Goal: Information Seeking & Learning: Check status

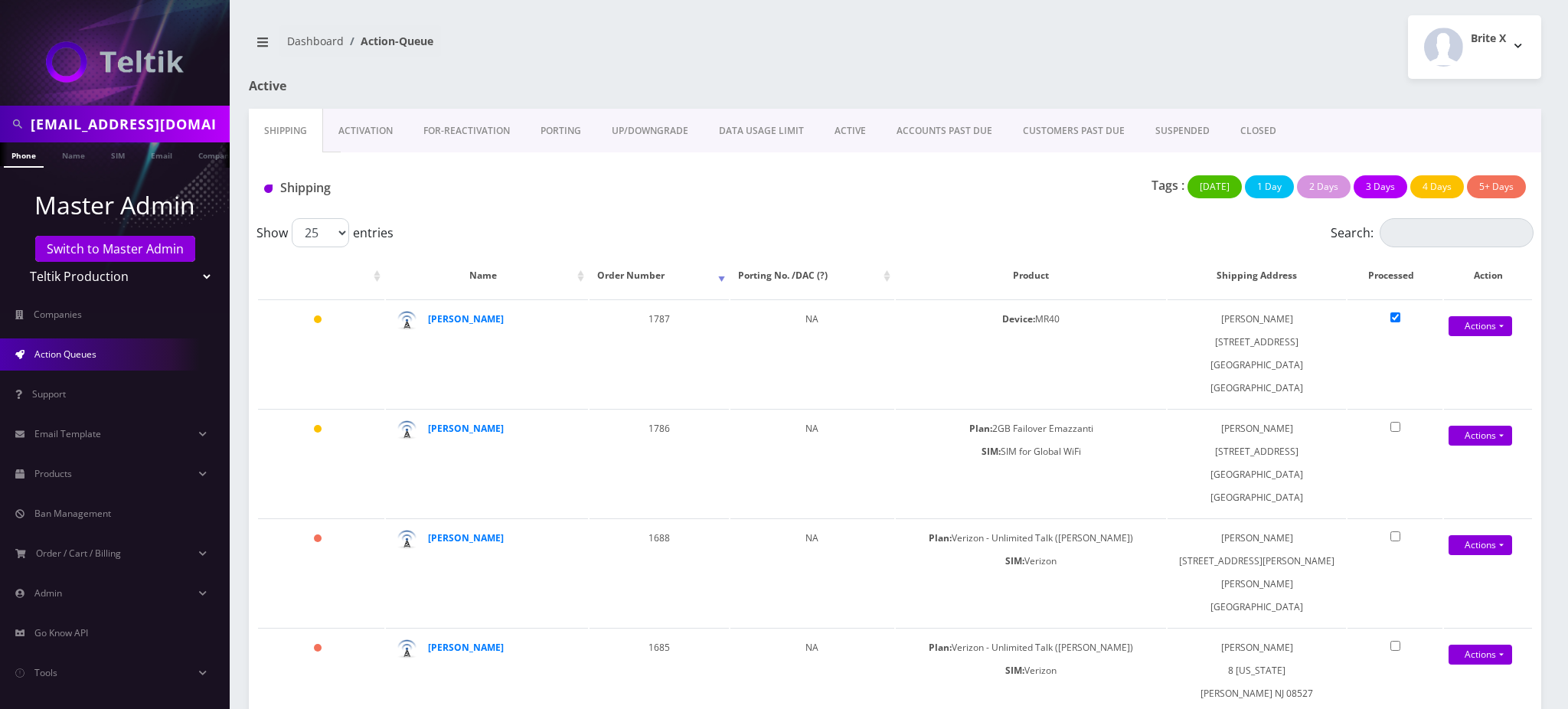
click at [145, 123] on input "sarawajsman@gmail.com" at bounding box center [127, 123] width 195 height 29
paste input "18482384139"
drag, startPoint x: 37, startPoint y: 123, endPoint x: 0, endPoint y: 126, distance: 37.1
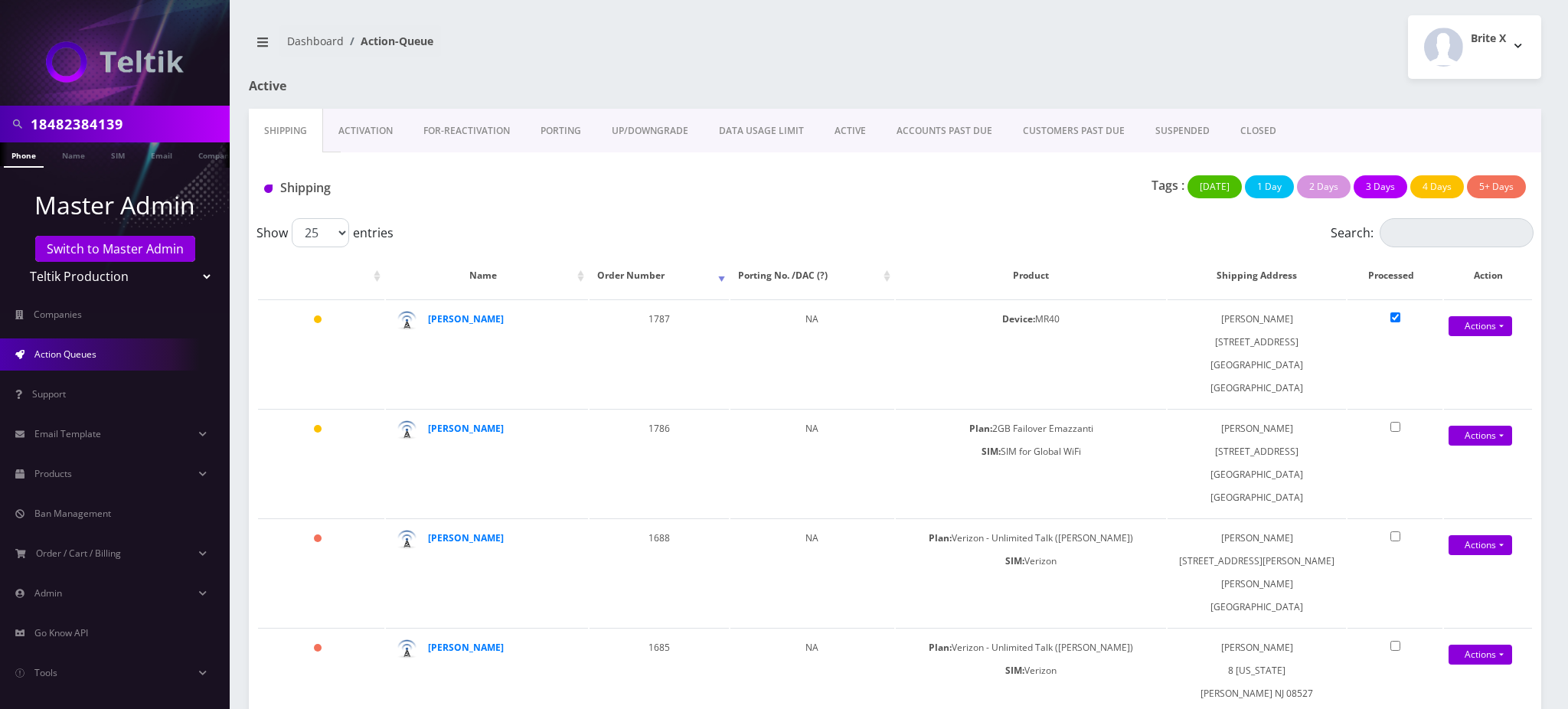
click at [0, 123] on div "18482384139" at bounding box center [115, 123] width 230 height 36
type input "8482384139"
click at [26, 160] on link "Phone" at bounding box center [23, 155] width 40 height 26
click at [16, 156] on link "Phone" at bounding box center [23, 155] width 40 height 26
click at [17, 155] on link "Phone" at bounding box center [23, 155] width 40 height 26
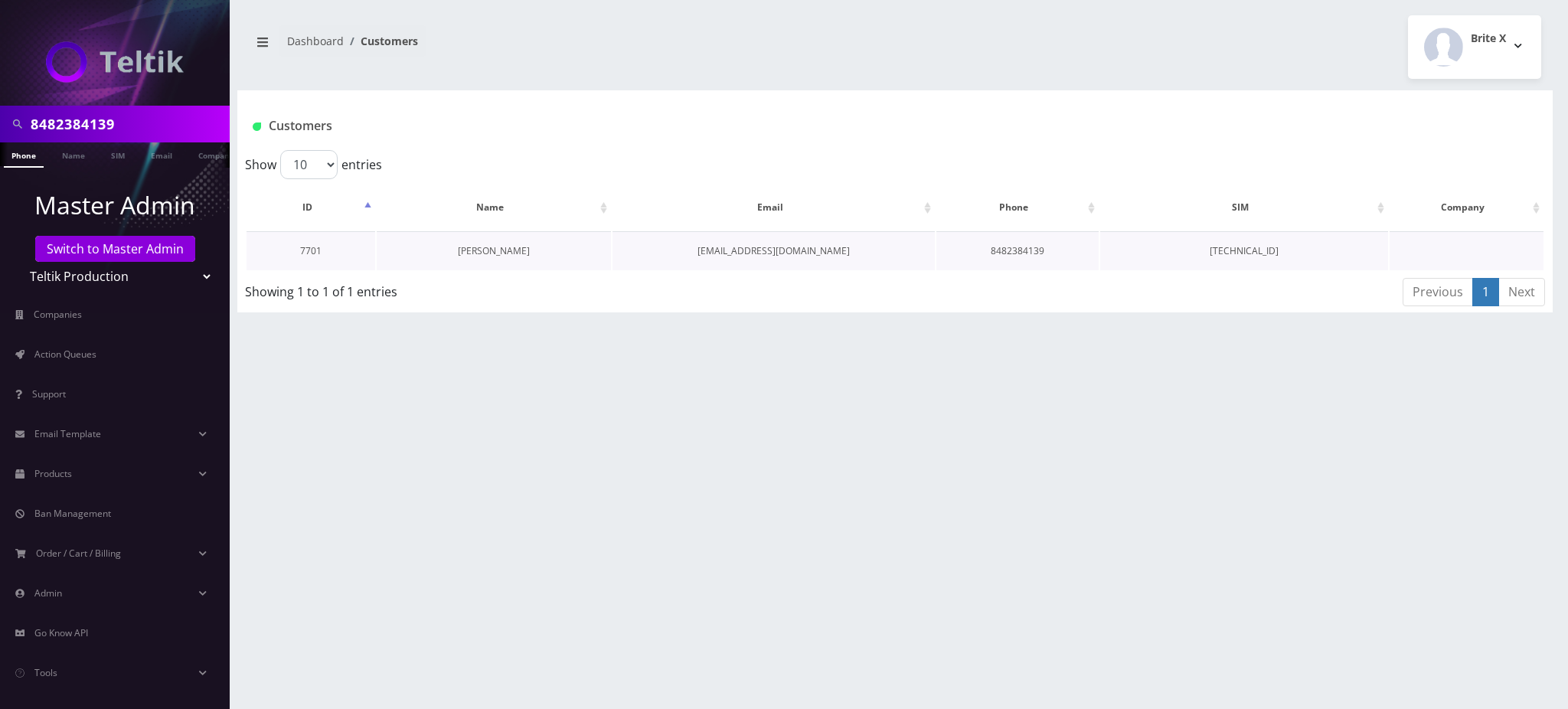
click at [482, 253] on link "Chaya R Rosenberg" at bounding box center [493, 250] width 72 height 13
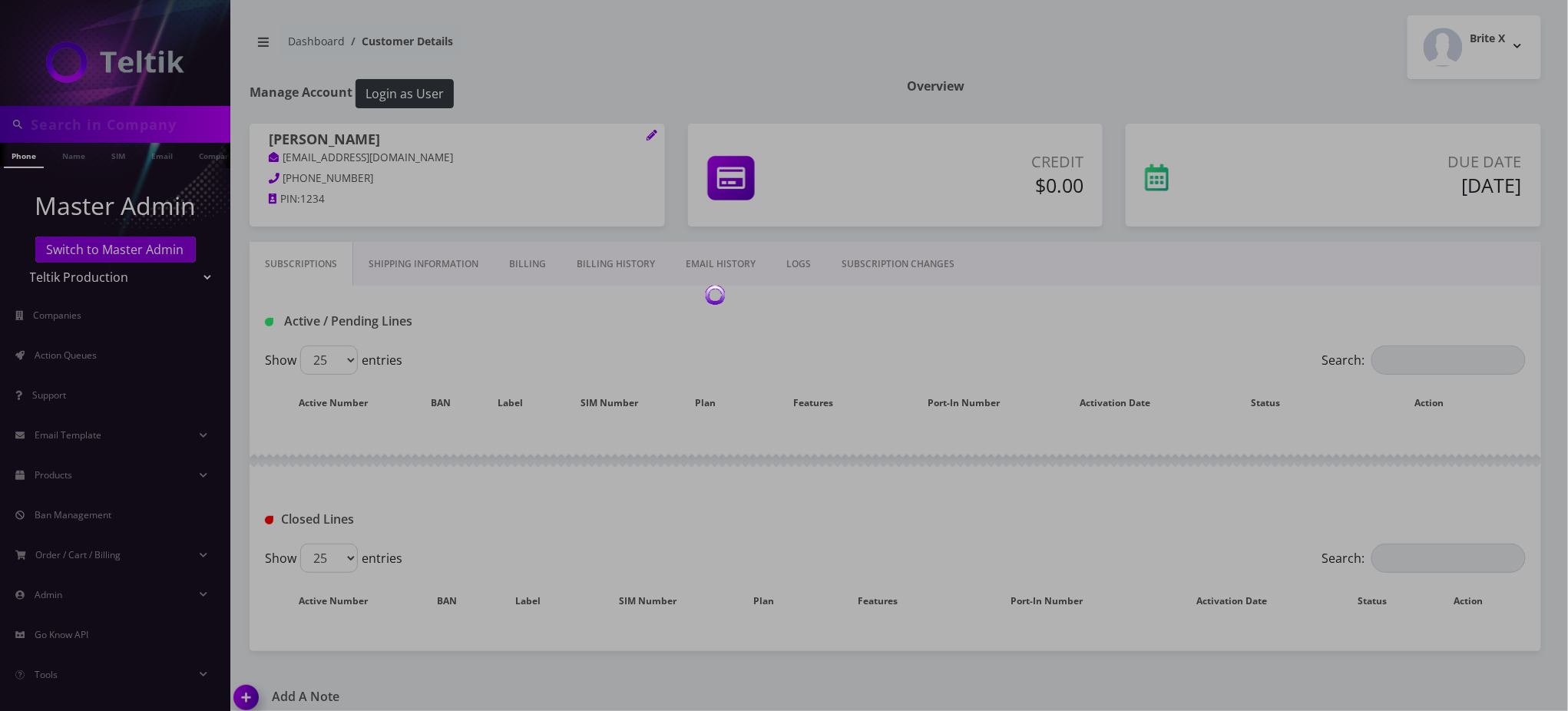
type input "8482384139"
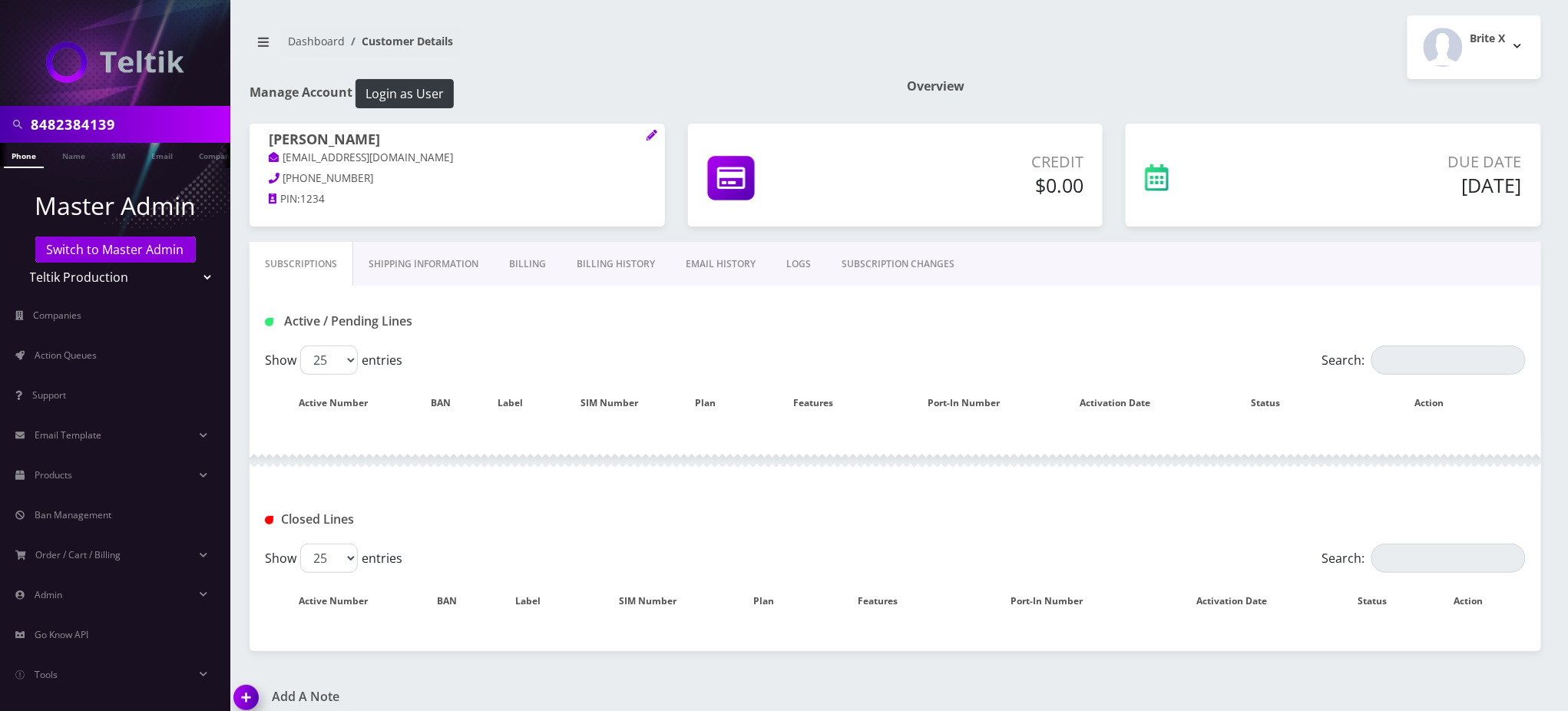
click at [523, 321] on h1 "Active / Pending Lines" at bounding box center [467, 321] width 404 height 15
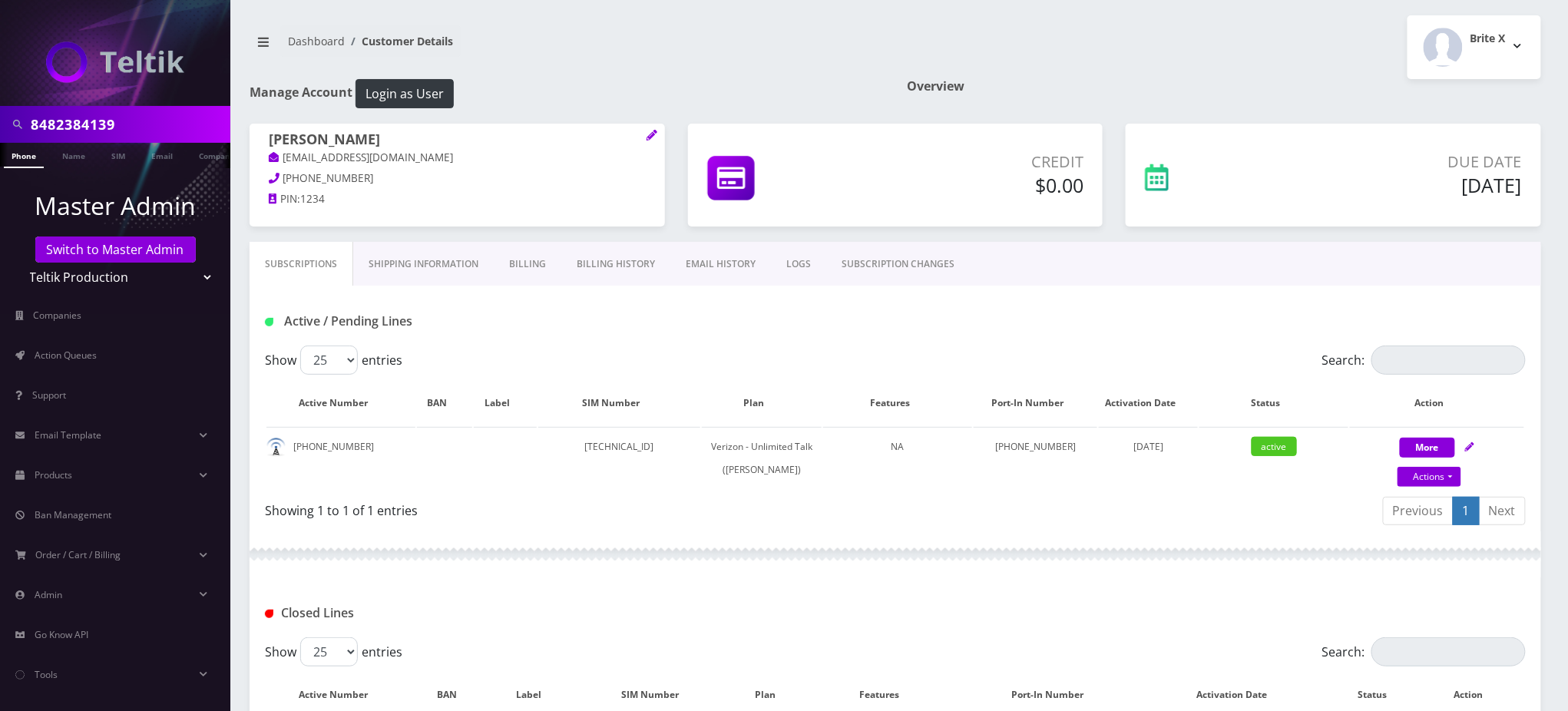
click at [524, 321] on h1 "Active / Pending Lines" at bounding box center [467, 321] width 404 height 15
click at [602, 271] on link "Billing History" at bounding box center [616, 263] width 109 height 44
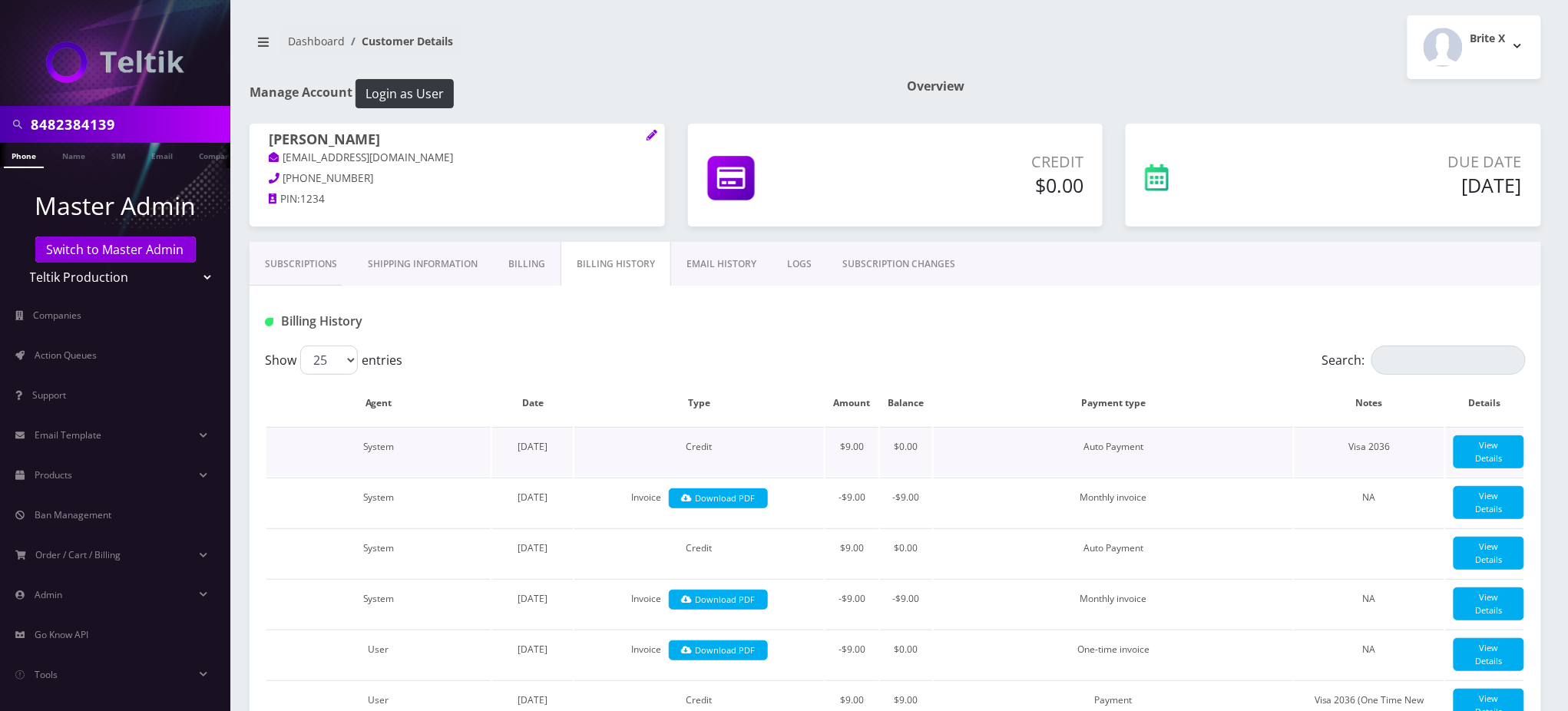
click at [471, 476] on td "System" at bounding box center [379, 451] width 224 height 49
click at [710, 321] on div at bounding box center [1108, 321] width 856 height 26
click at [553, 310] on div "Billing History" at bounding box center [467, 321] width 428 height 26
click at [311, 264] on link "Subscriptions" at bounding box center [301, 263] width 103 height 44
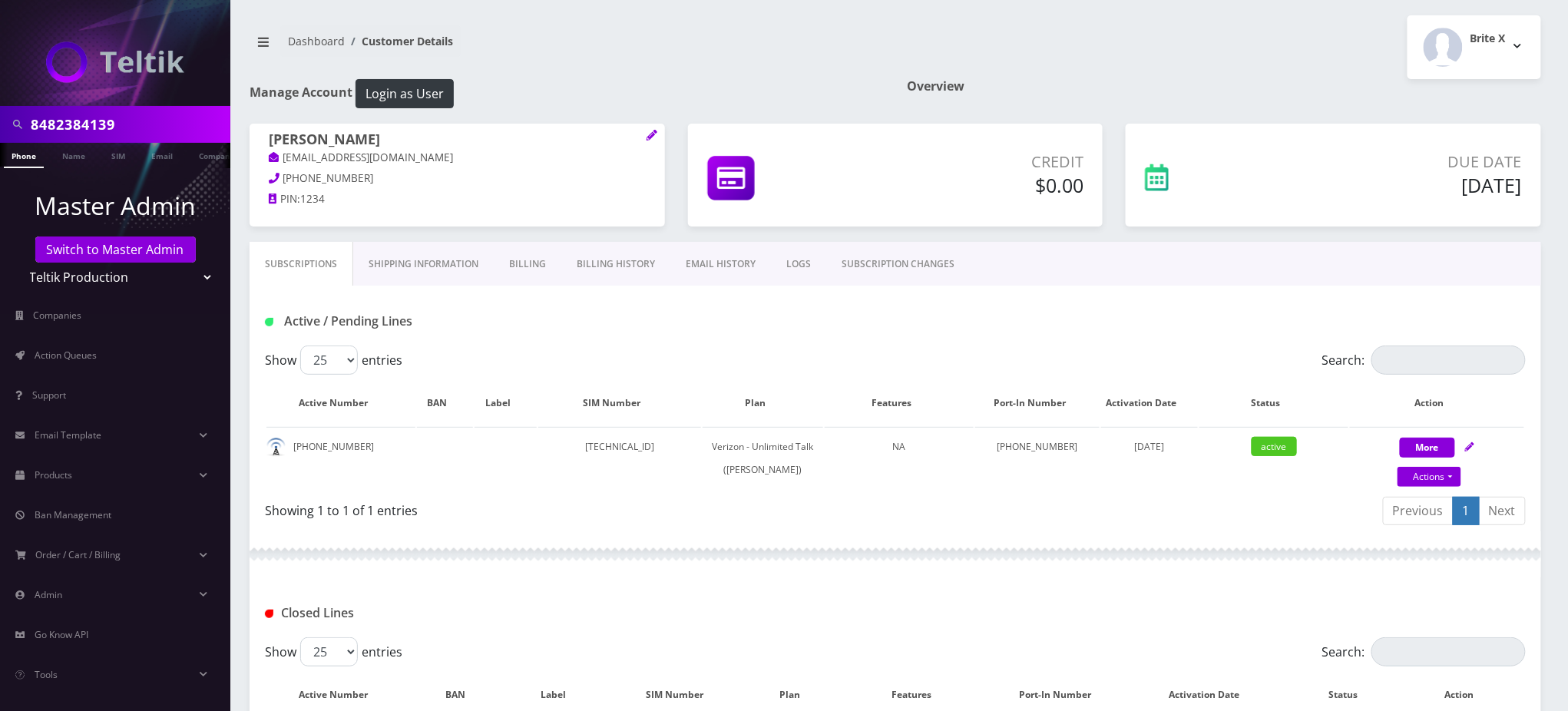
click at [1246, 531] on div "Previous 1 Next" at bounding box center [1216, 513] width 618 height 36
click at [781, 40] on nav "Dashboard Customer Details" at bounding box center [566, 48] width 634 height 44
click at [132, 252] on link "Switch to Master Admin" at bounding box center [115, 250] width 160 height 26
click at [115, 248] on link "Switch to Master Admin" at bounding box center [115, 250] width 160 height 26
click at [101, 122] on input "8482384139" at bounding box center [128, 124] width 196 height 29
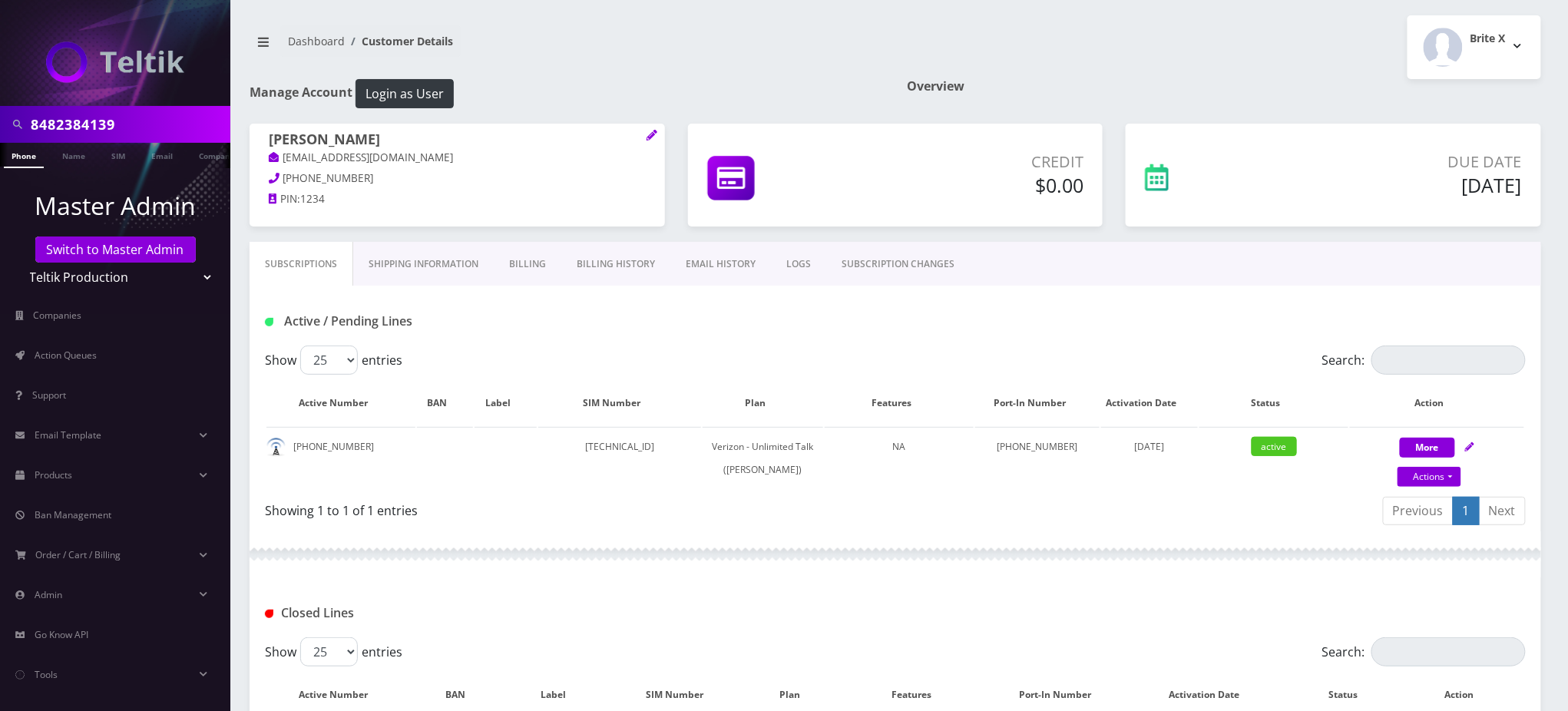
click at [101, 122] on input "8482384139" at bounding box center [128, 124] width 196 height 29
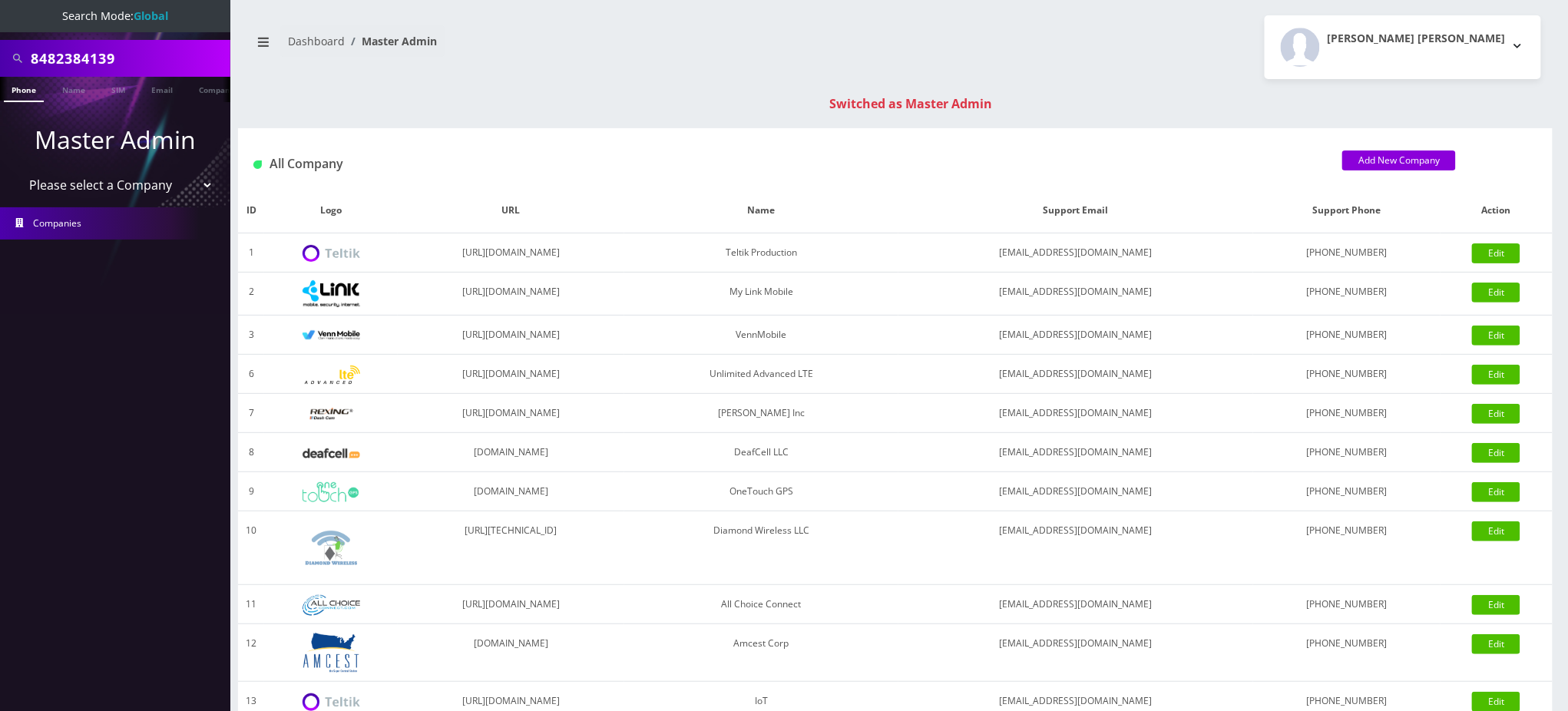
click at [93, 63] on input "8482384139" at bounding box center [128, 58] width 196 height 29
paste input "19143137751"
drag, startPoint x: 40, startPoint y: 55, endPoint x: 8, endPoint y: 56, distance: 32.0
click at [8, 56] on div "19143137751" at bounding box center [115, 58] width 223 height 29
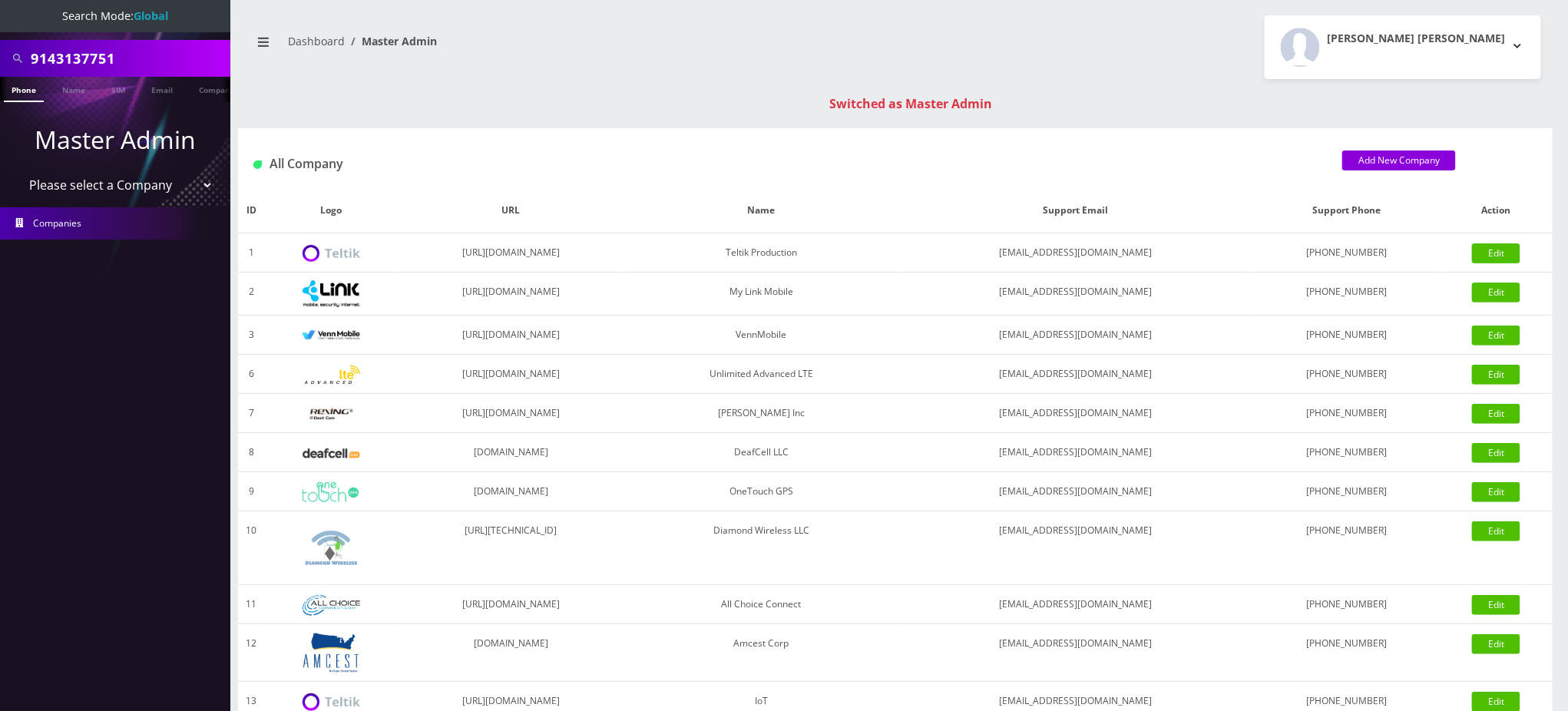
type input "9143137751"
click at [26, 90] on link "Phone" at bounding box center [23, 90] width 40 height 26
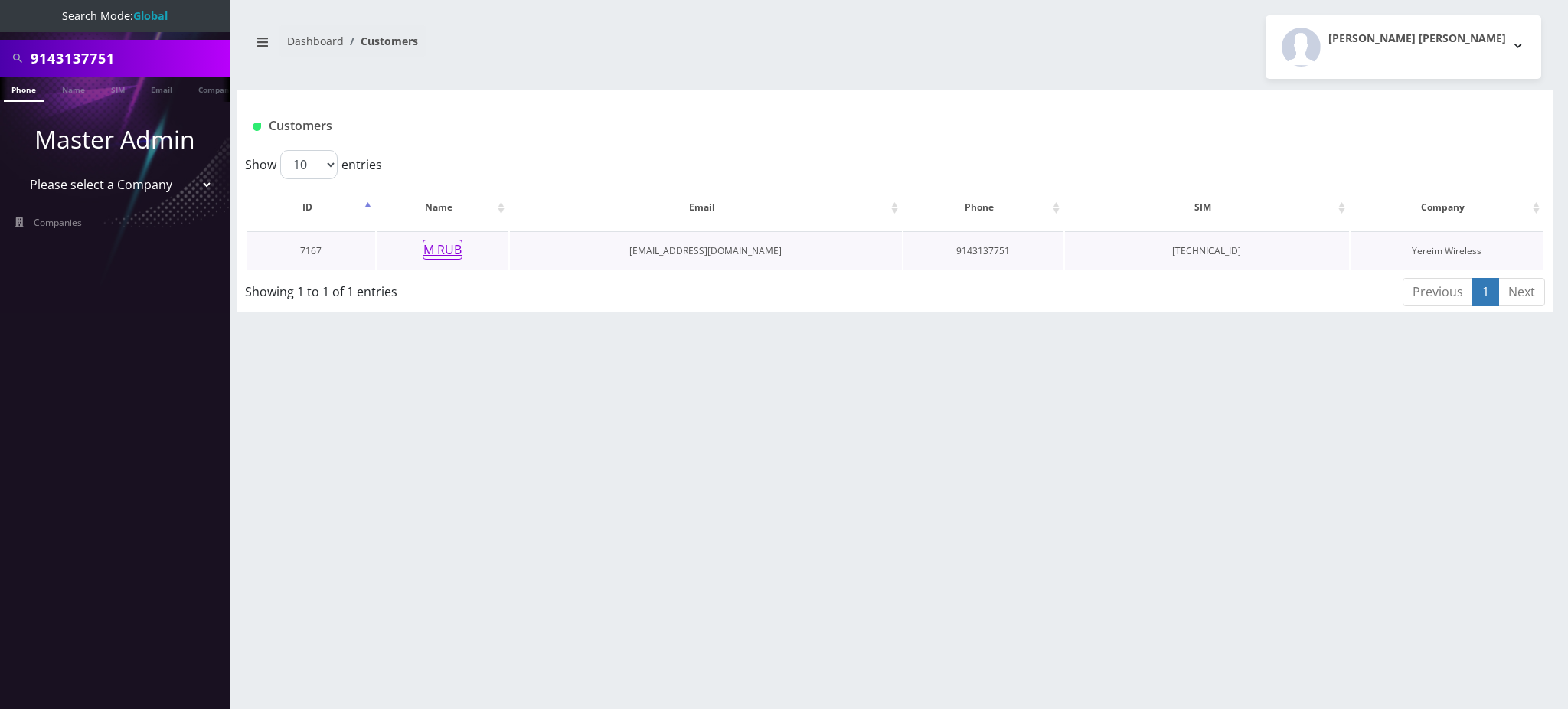
click at [443, 253] on button "M RUB" at bounding box center [442, 250] width 40 height 20
click at [445, 245] on button "M RUB" at bounding box center [442, 250] width 40 height 20
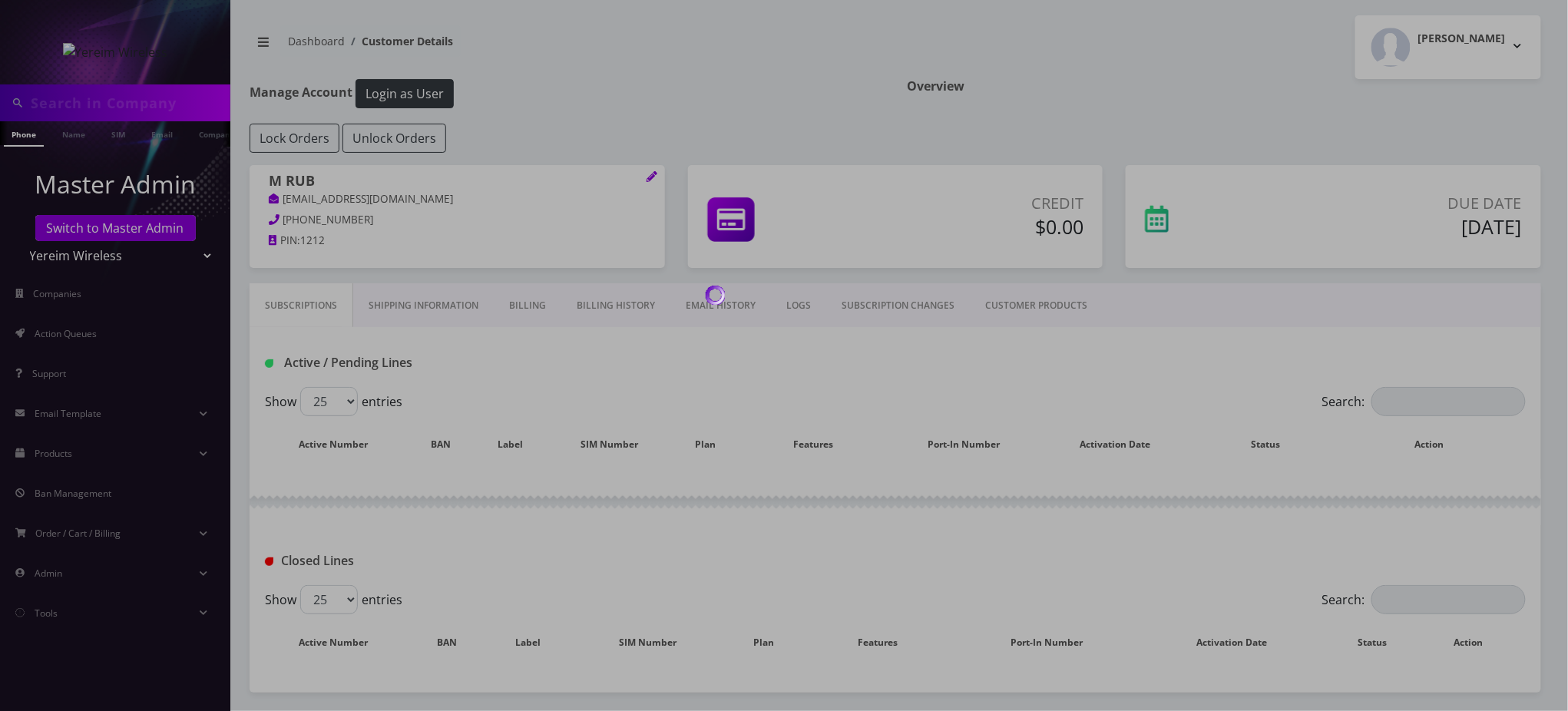
type input "9143137751"
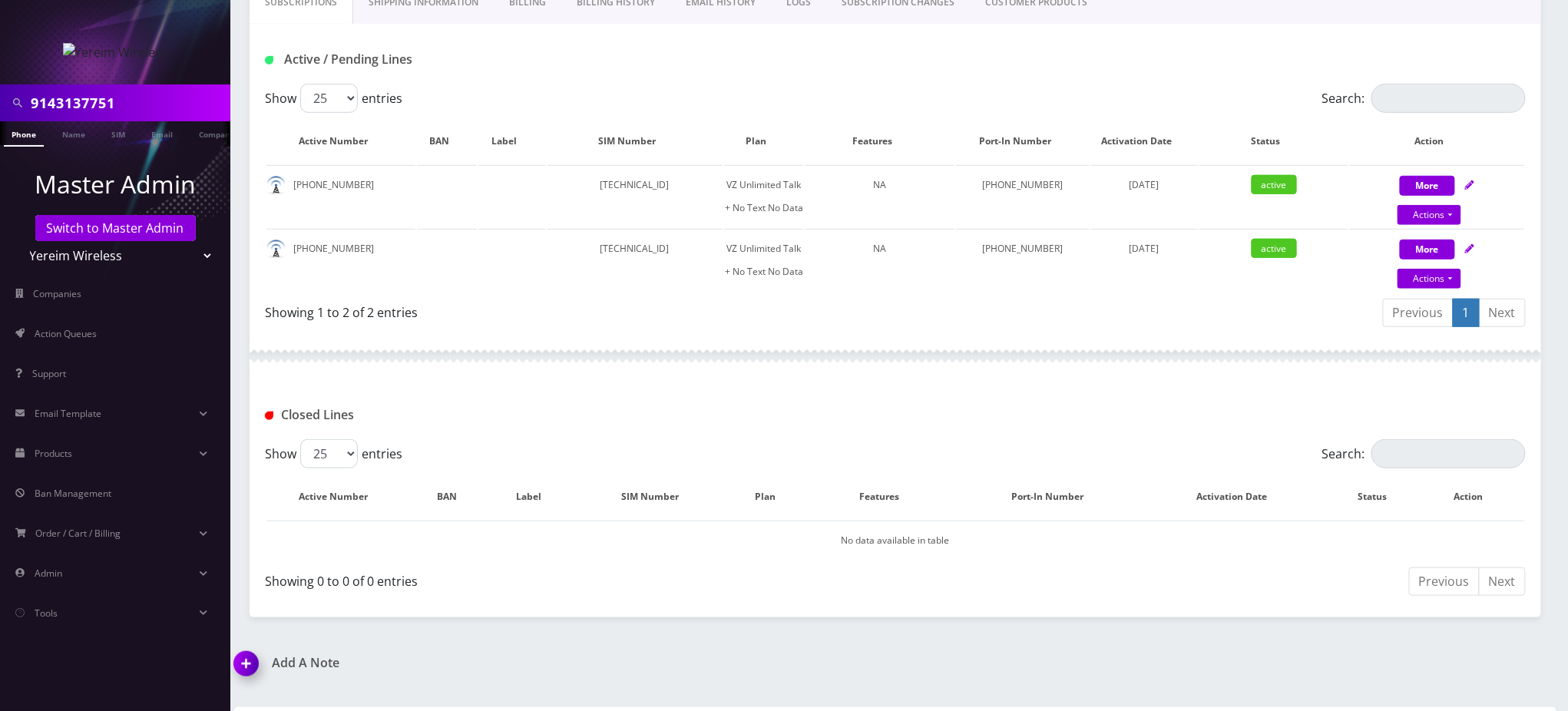
scroll to position [201, 0]
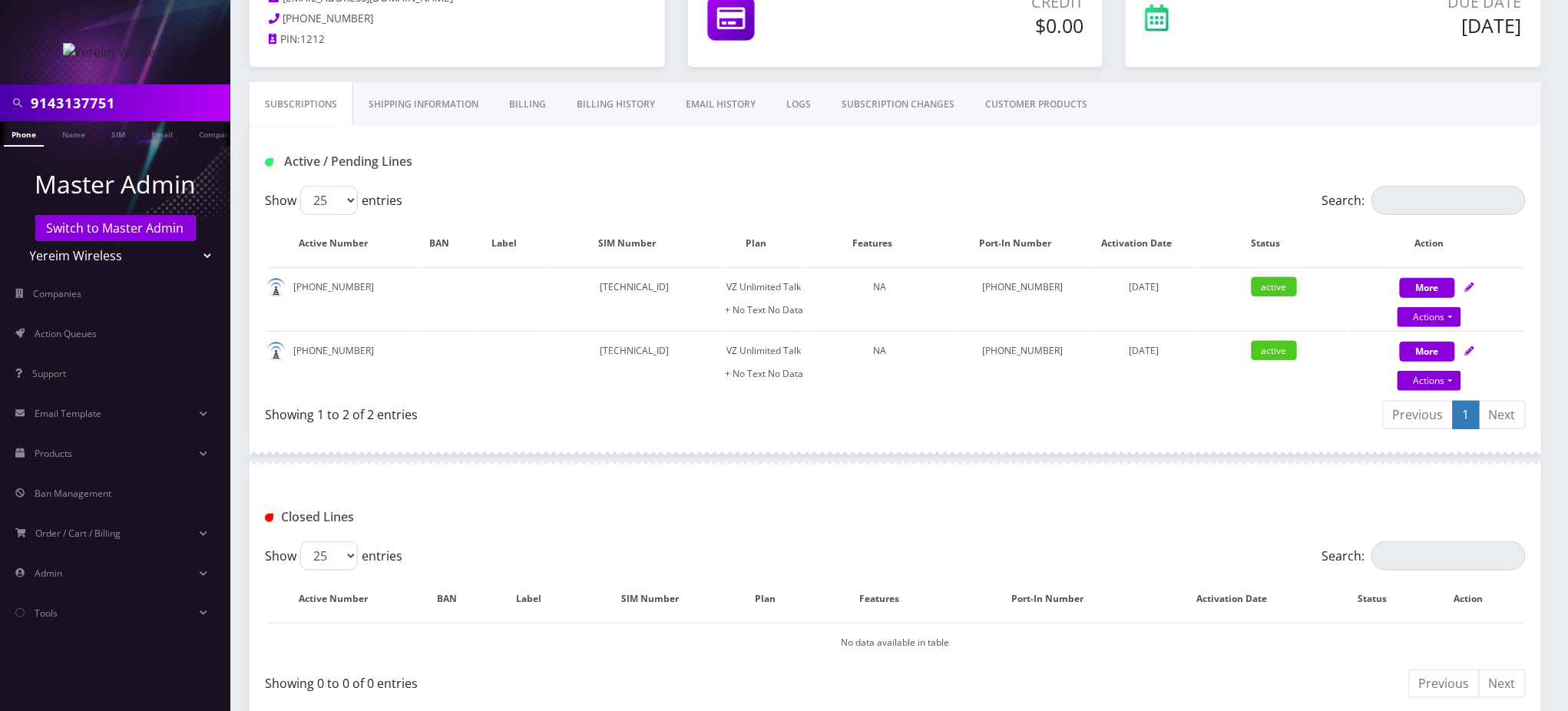
click at [551, 167] on h1 "Active / Pending Lines" at bounding box center [467, 161] width 404 height 15
click at [1247, 103] on div "Subscriptions Shipping Information Billing Billing History EMAIL HISTORY LOGS S…" at bounding box center [895, 104] width 1291 height 44
click at [94, 229] on link "Switch to Master Admin" at bounding box center [115, 228] width 160 height 26
